Goal: Information Seeking & Learning: Learn about a topic

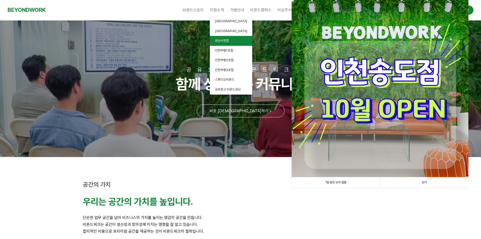
click at [220, 43] on link "분당서현점" at bounding box center [231, 41] width 42 height 10
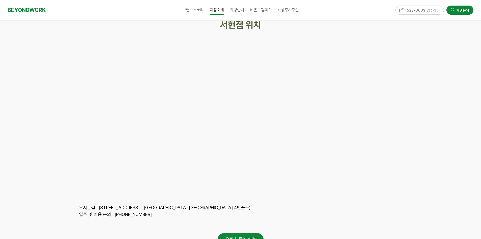
scroll to position [2323, 0]
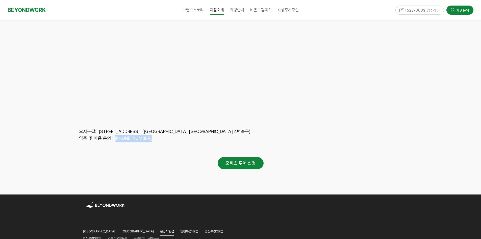
drag, startPoint x: 113, startPoint y: 125, endPoint x: 150, endPoint y: 126, distance: 37.1
click at [150, 135] on p "입주 및 이용 문의 : [PHONE_NUMBER]" at bounding box center [240, 138] width 323 height 7
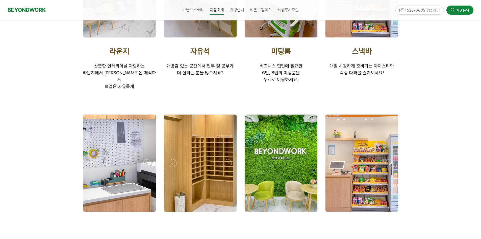
scroll to position [808, 0]
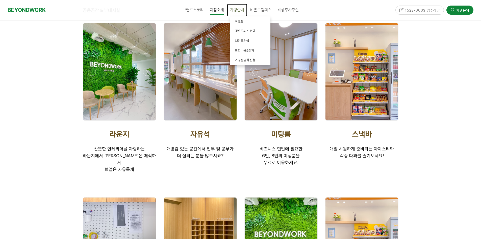
click at [239, 7] on link "가맹안내" at bounding box center [237, 10] width 20 height 13
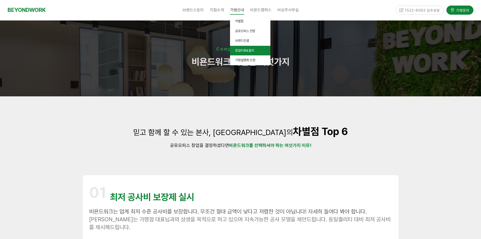
click at [242, 51] on span "창업비용&절차" at bounding box center [244, 50] width 19 height 4
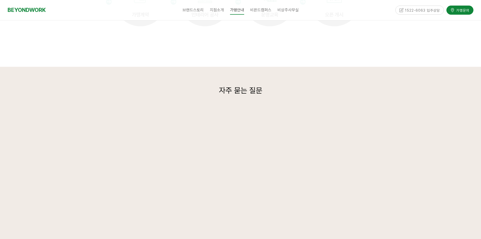
scroll to position [1161, 0]
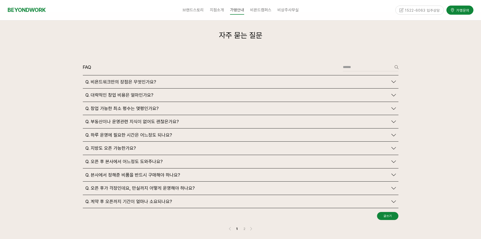
click at [393, 93] on icon at bounding box center [393, 95] width 5 height 5
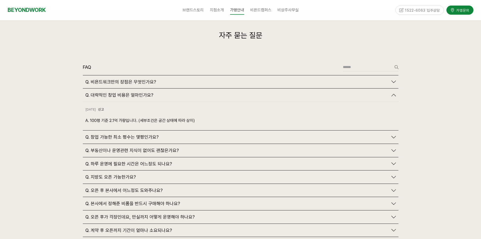
click at [393, 93] on icon at bounding box center [393, 95] width 5 height 5
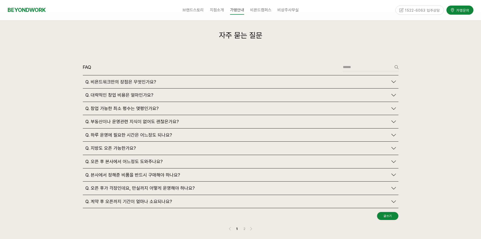
click at [393, 79] on icon at bounding box center [393, 81] width 5 height 5
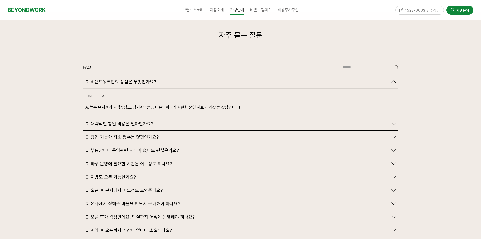
click at [392, 79] on link "Q. 비욘드워크만의 장점은 무엇인가요?" at bounding box center [240, 82] width 311 height 6
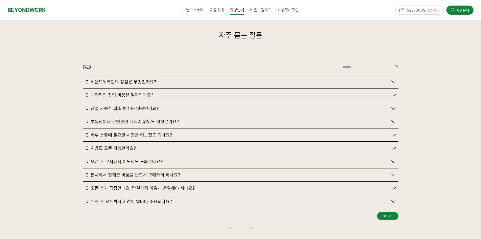
click at [394, 106] on link "Q. 창업 가능한 최소 평수는 몇평인가요?" at bounding box center [240, 109] width 311 height 6
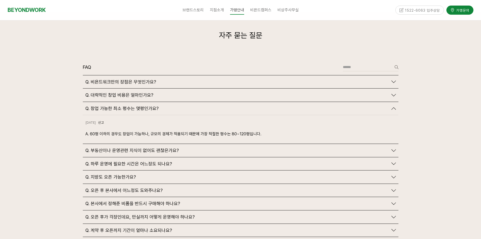
click at [394, 106] on icon at bounding box center [393, 108] width 5 height 5
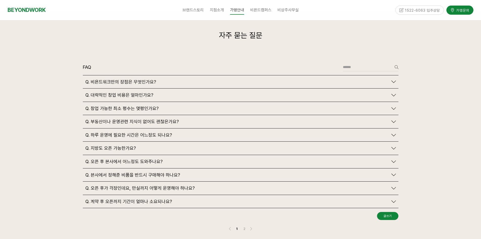
click at [394, 119] on icon at bounding box center [393, 121] width 5 height 5
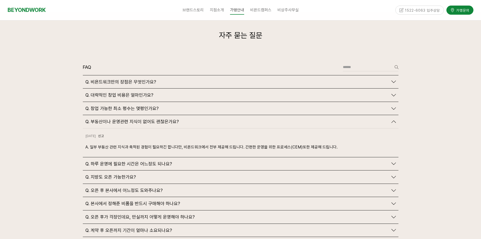
click at [394, 119] on icon at bounding box center [393, 121] width 5 height 5
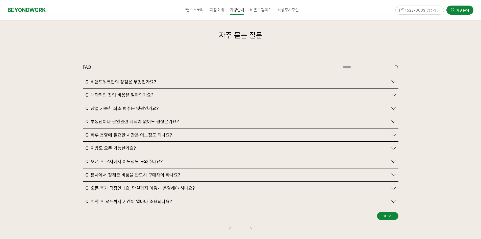
click at [393, 128] on div "Q. 하루 운영에 필요한 시간은 어느정도 되나요?" at bounding box center [241, 134] width 316 height 13
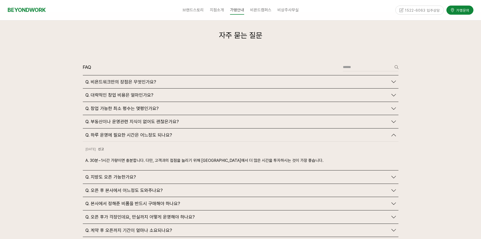
click at [390, 132] on link "Q. 하루 운영에 필요한 시간은 어느정도 되나요?" at bounding box center [240, 135] width 311 height 6
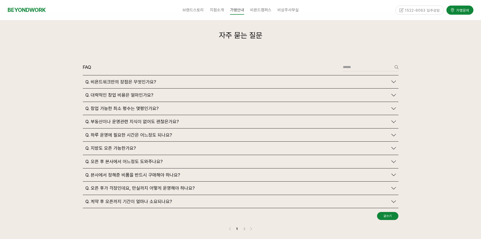
click at [395, 186] on icon at bounding box center [393, 188] width 5 height 5
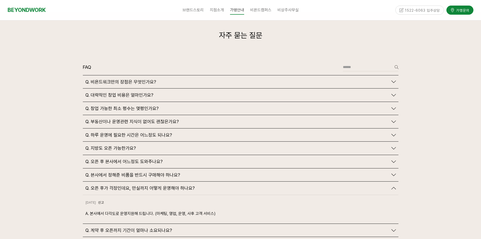
click at [394, 186] on icon at bounding box center [393, 188] width 5 height 5
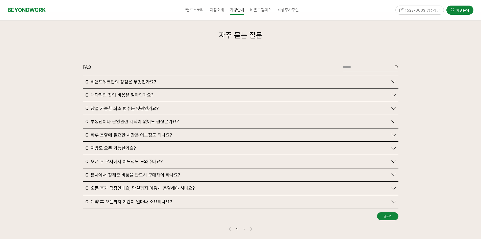
click at [394, 186] on icon at bounding box center [393, 188] width 5 height 5
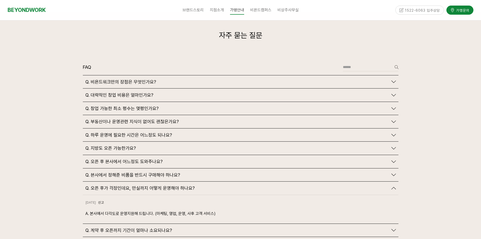
click at [394, 186] on icon at bounding box center [393, 188] width 5 height 5
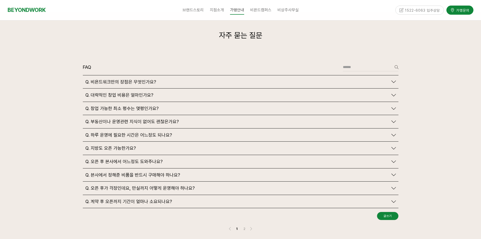
click at [268, 196] on div "Q. 계약 후 오픈까지 기간이 얼마나 소요되나요?" at bounding box center [241, 201] width 316 height 13
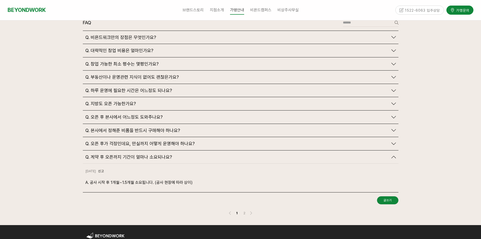
scroll to position [1212, 0]
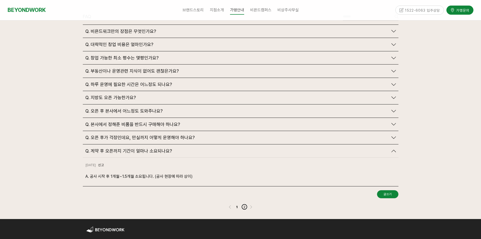
click at [244, 203] on link "2" at bounding box center [244, 206] width 6 height 6
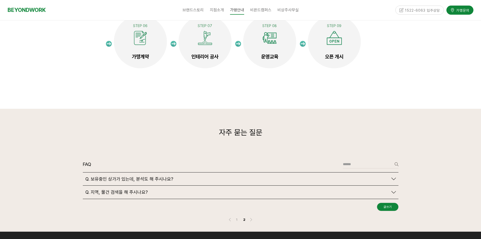
scroll to position [1063, 0]
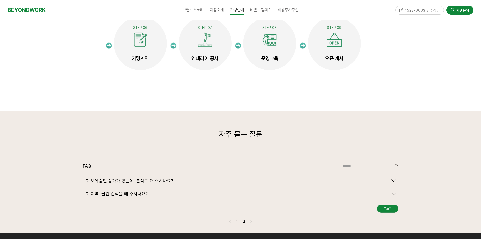
click at [240, 191] on div "Q. 지역, 물건 검색을 해 주시나요?" at bounding box center [236, 194] width 303 height 6
click at [238, 178] on div "Q. 보유중인 상가가 있는데, 분석도 해 주시나요?" at bounding box center [236, 181] width 303 height 6
click at [239, 178] on div "Q. 보유중인 상가가 있는데, 분석도 해 주시나요?" at bounding box center [236, 181] width 303 height 6
click at [396, 174] on div "Q. 보유중인 상가가 있는데, 분석도 해 주시나요?" at bounding box center [241, 180] width 316 height 13
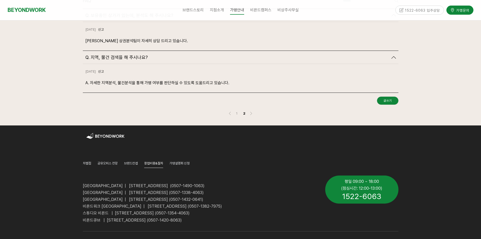
scroll to position [1265, 0]
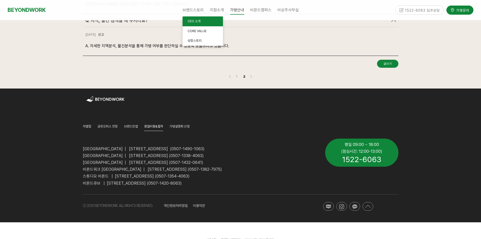
click at [199, 19] on link "CEO 소개" at bounding box center [203, 21] width 40 height 10
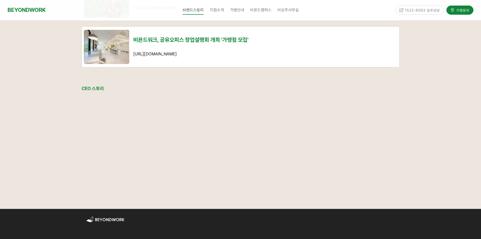
scroll to position [581, 0]
